Goal: Transaction & Acquisition: Purchase product/service

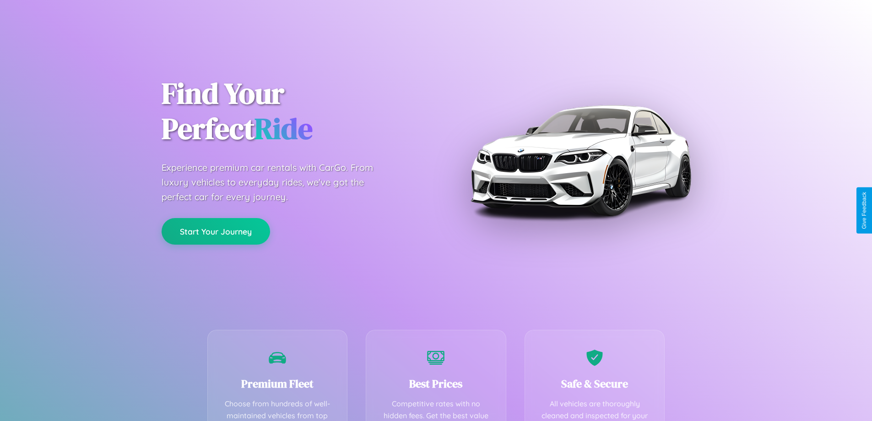
scroll to position [267, 0]
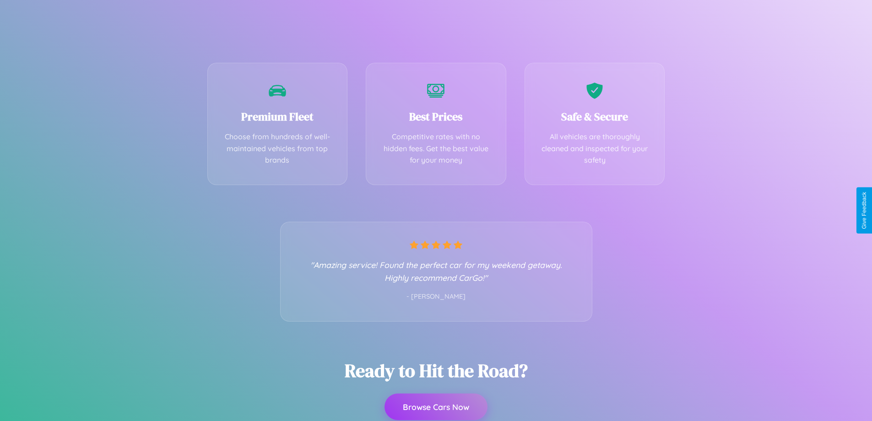
click at [436, 406] on button "Browse Cars Now" at bounding box center [435, 406] width 103 height 27
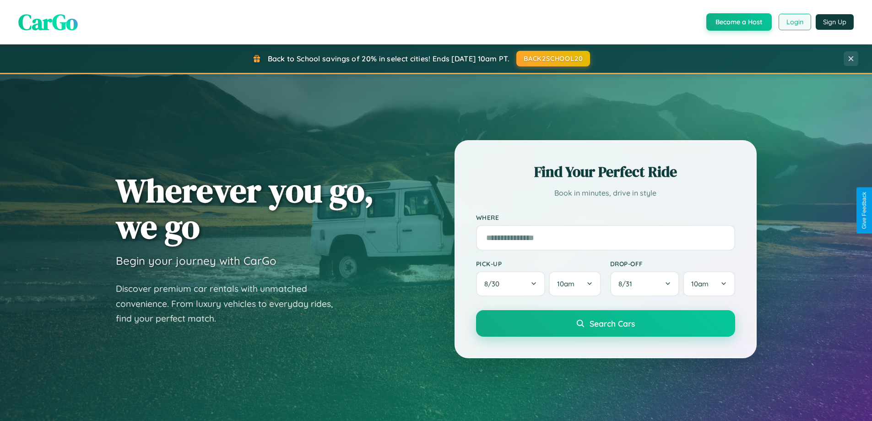
click at [794, 22] on button "Login" at bounding box center [794, 22] width 32 height 16
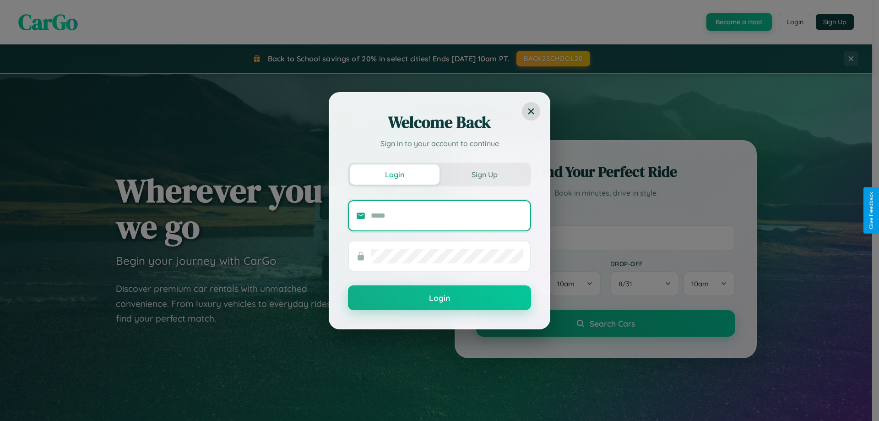
click at [447, 215] on input "text" at bounding box center [447, 215] width 152 height 15
type input "**********"
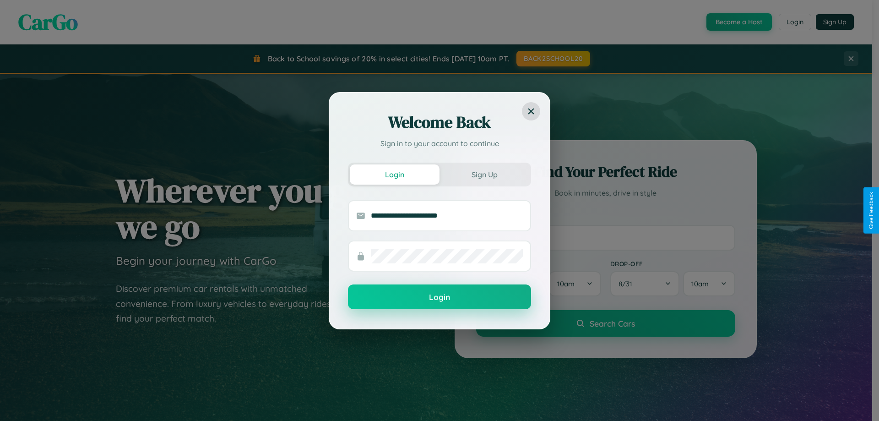
click at [439, 297] on button "Login" at bounding box center [439, 296] width 183 height 25
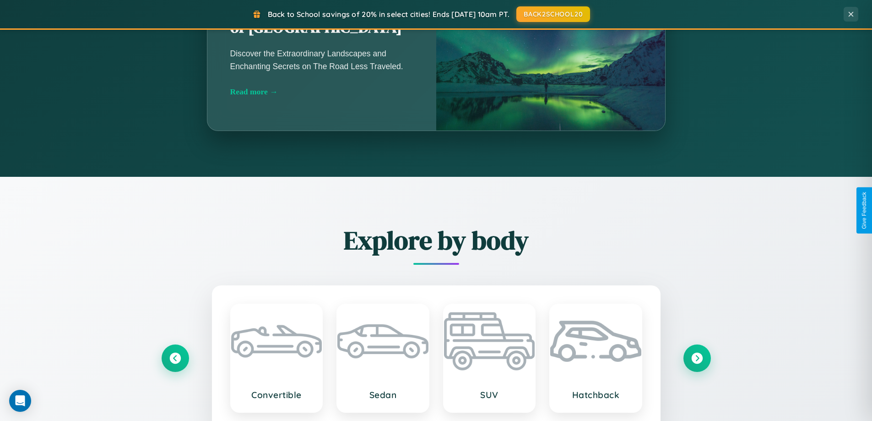
scroll to position [27, 0]
